Goal: Task Accomplishment & Management: Manage account settings

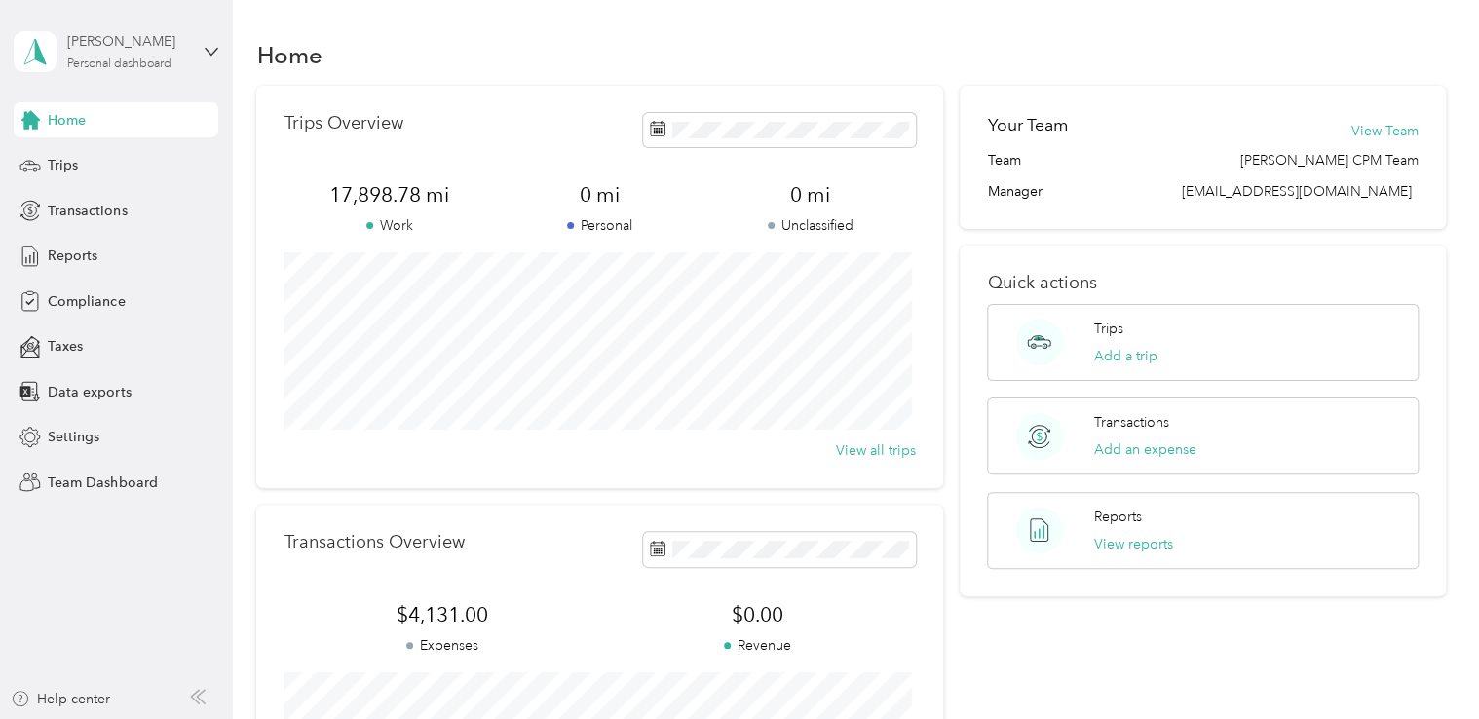
click at [186, 49] on div "[PERSON_NAME]" at bounding box center [128, 41] width 122 height 20
click at [149, 167] on div "Team dashboard" at bounding box center [219, 160] width 383 height 34
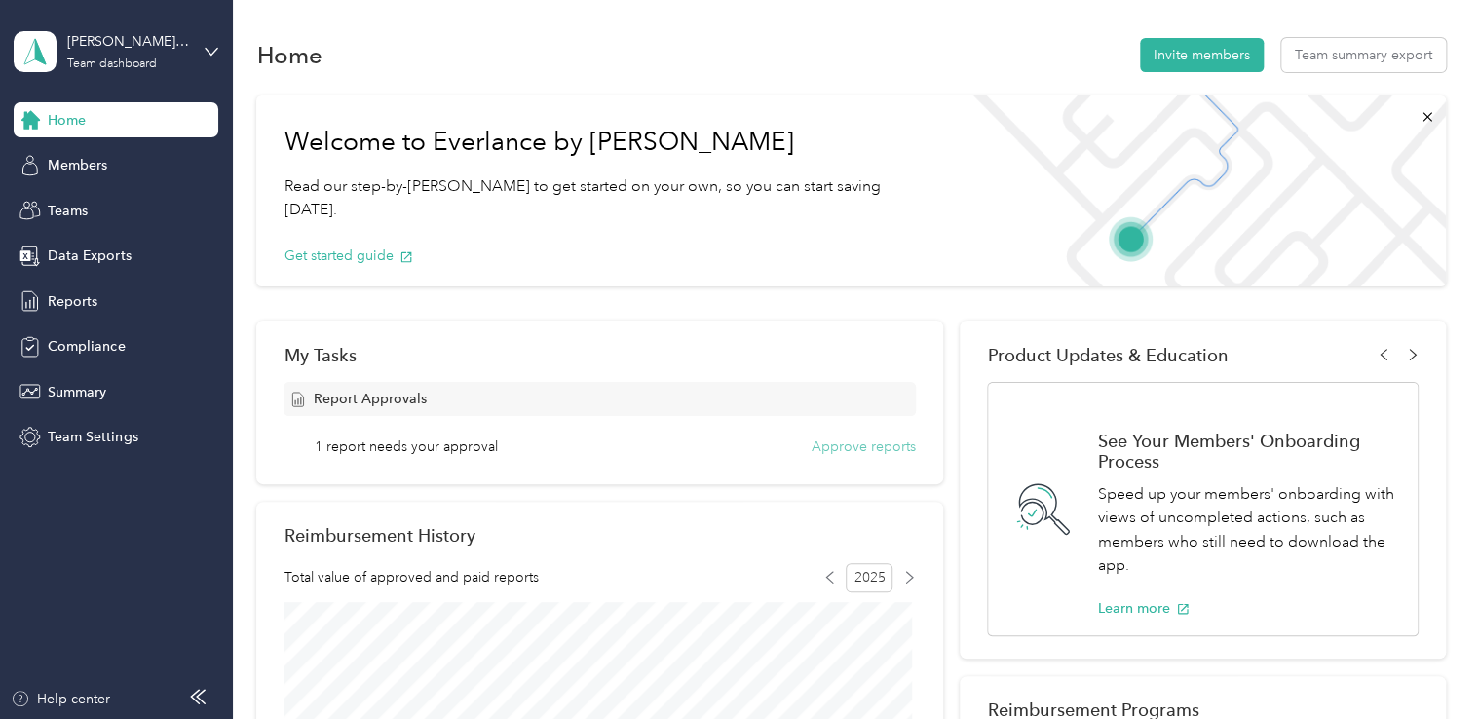
click at [853, 443] on button "Approve reports" at bounding box center [864, 447] width 104 height 20
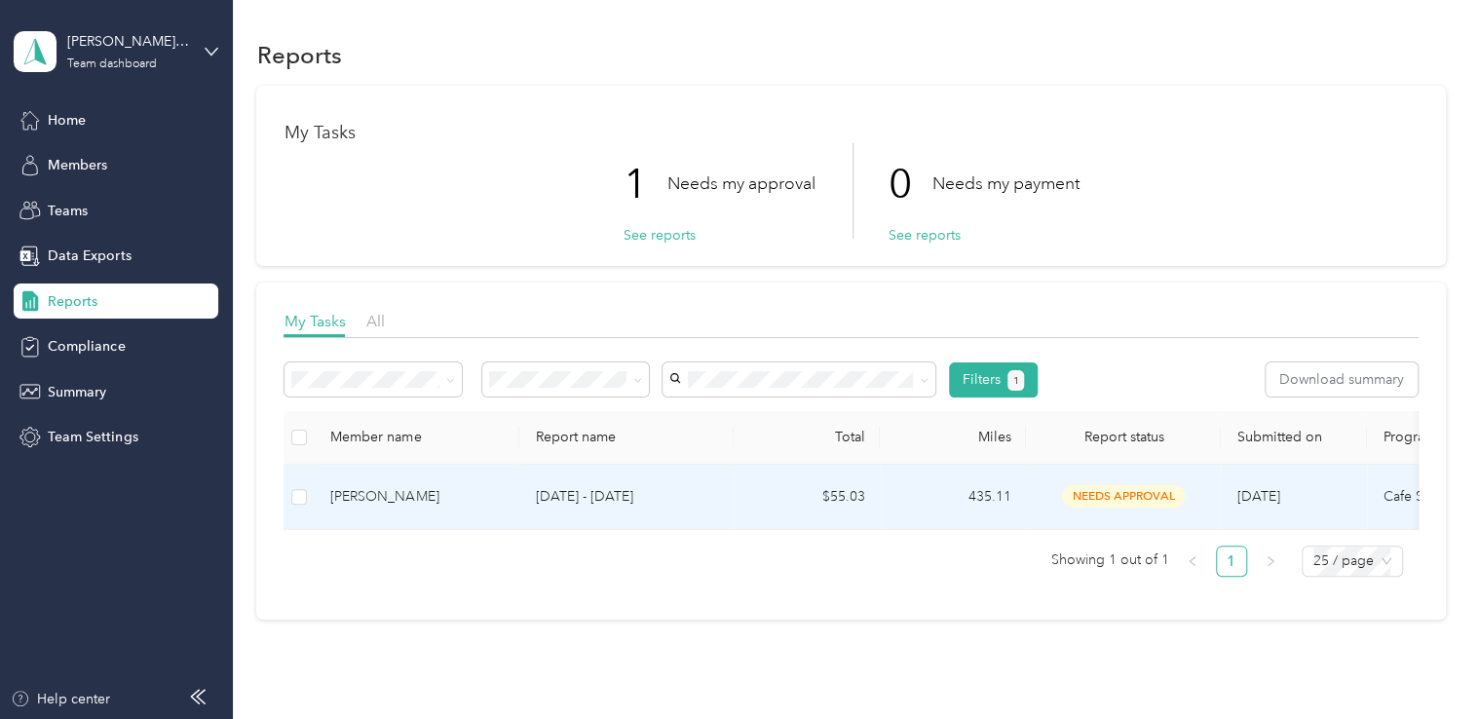
click at [705, 497] on p "[DATE] - [DATE]" at bounding box center [626, 496] width 183 height 21
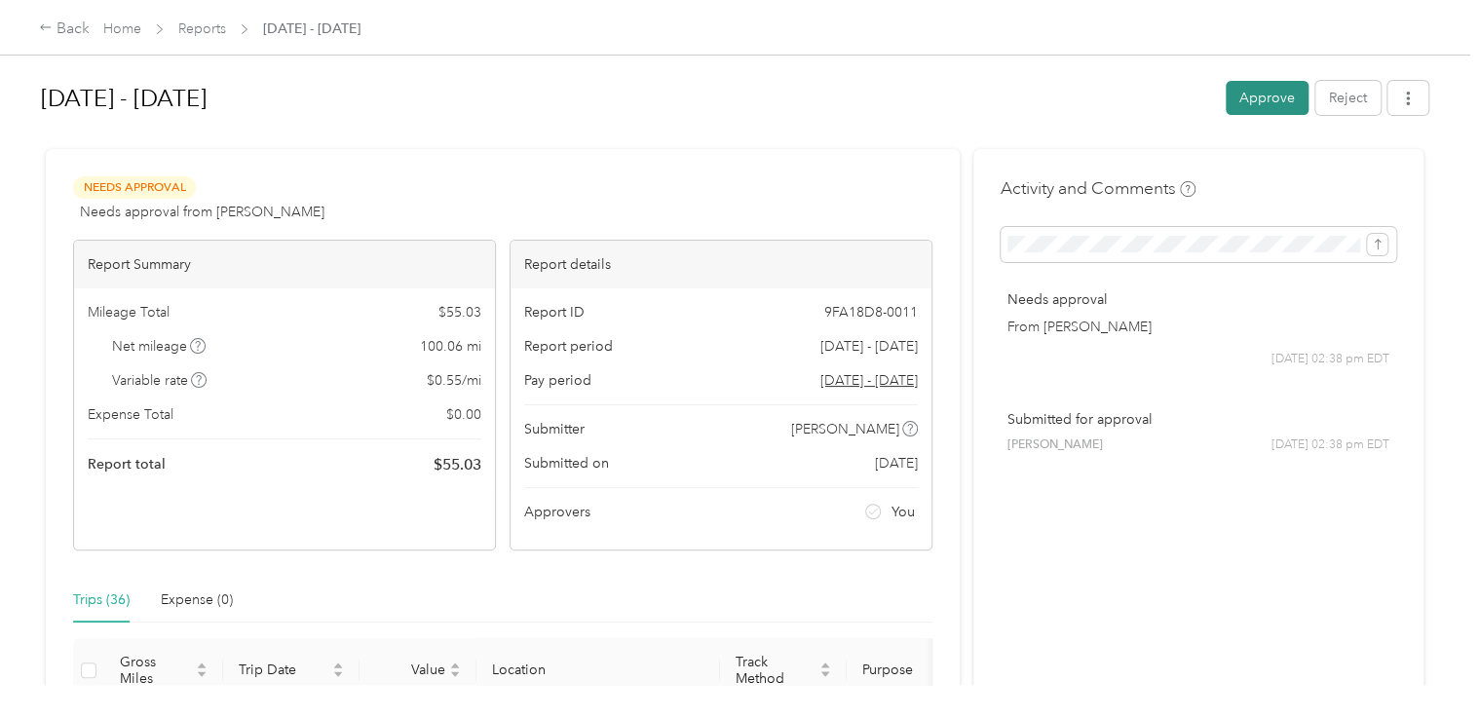
click at [1281, 94] on button "Approve" at bounding box center [1267, 98] width 83 height 34
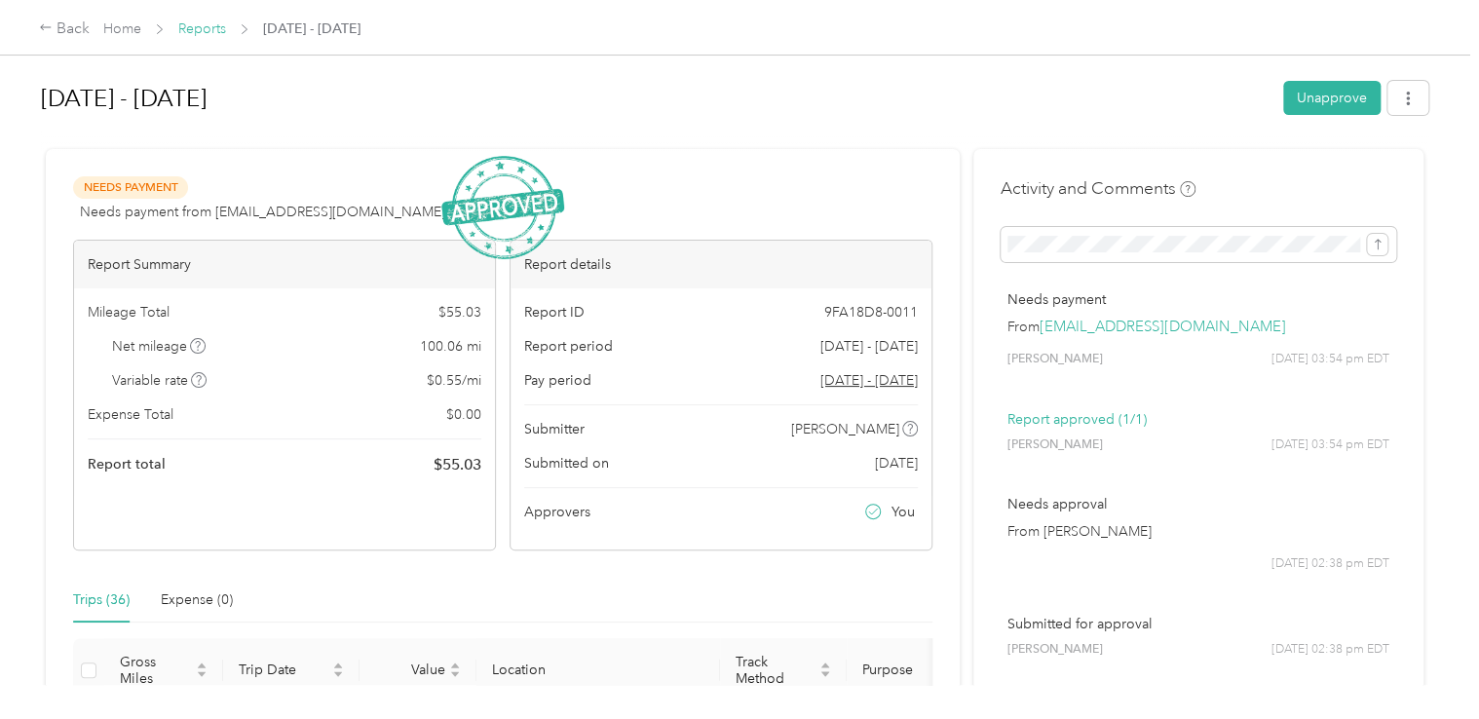
click at [204, 29] on link "Reports" at bounding box center [202, 28] width 48 height 17
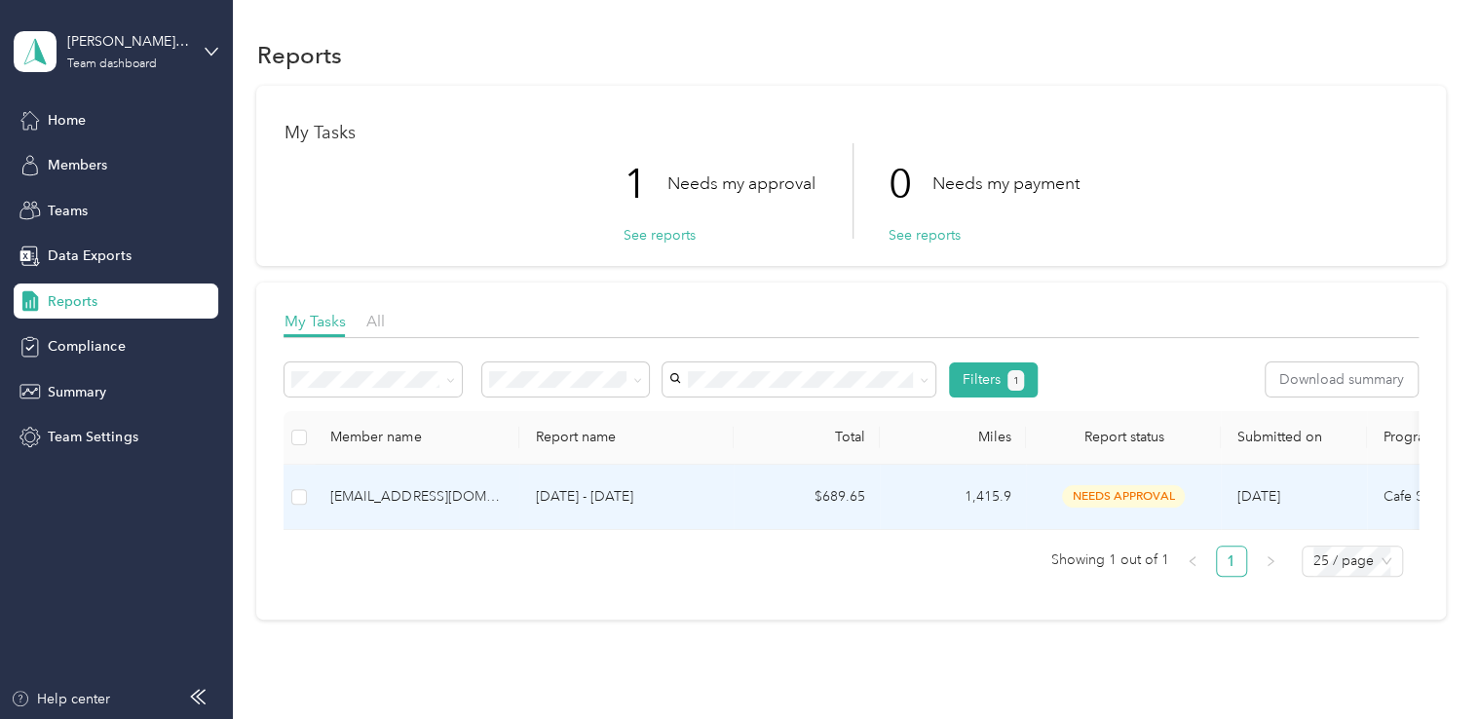
click at [1068, 504] on span "needs approval" at bounding box center [1123, 496] width 123 height 22
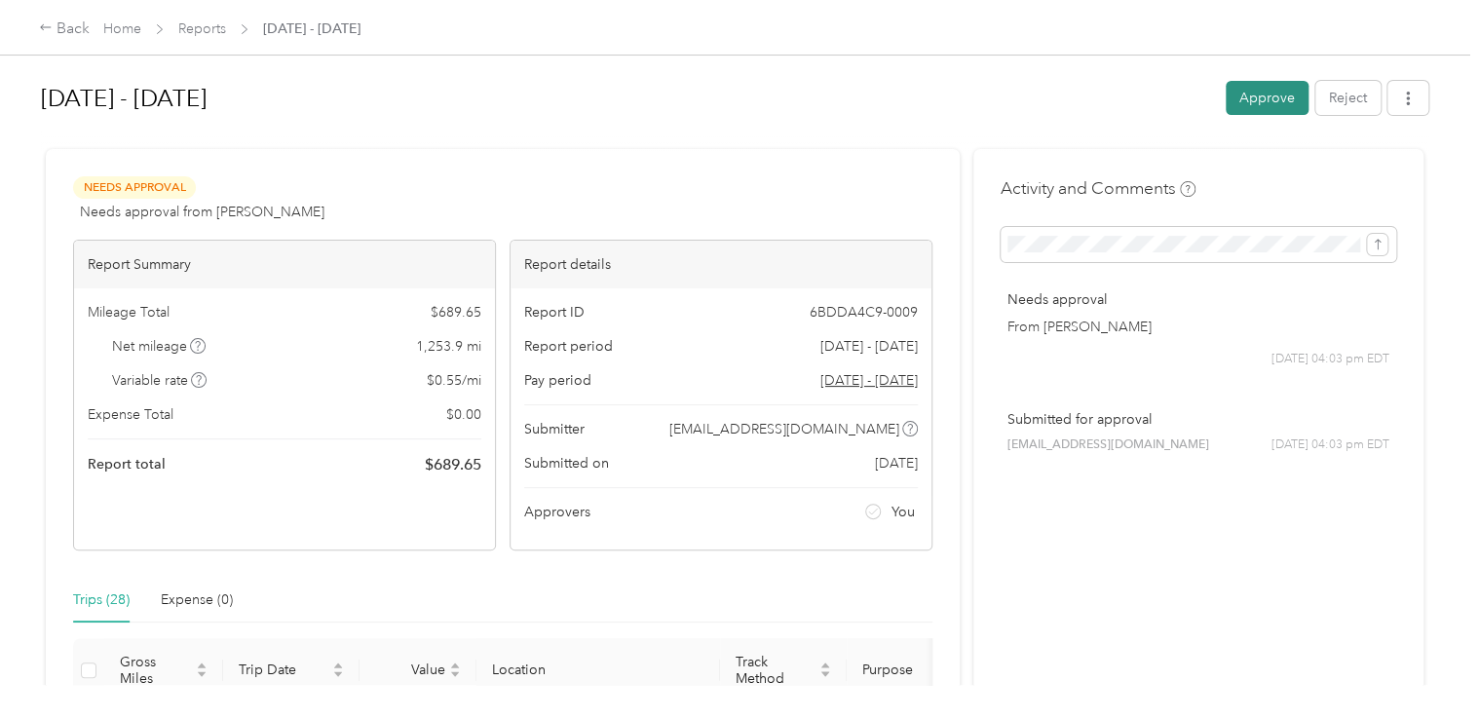
click at [1265, 111] on button "Approve" at bounding box center [1267, 98] width 83 height 34
